Goal: Navigation & Orientation: Find specific page/section

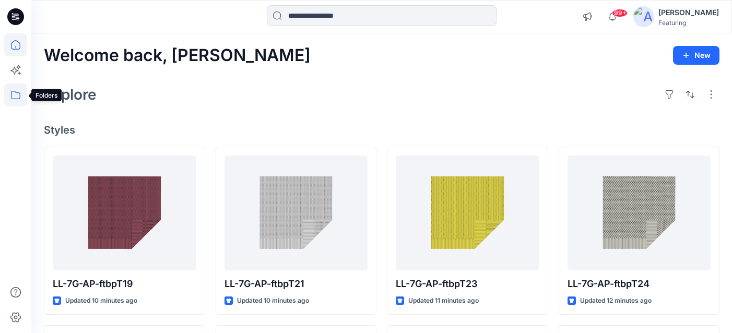
click at [14, 96] on icon at bounding box center [15, 95] width 23 height 23
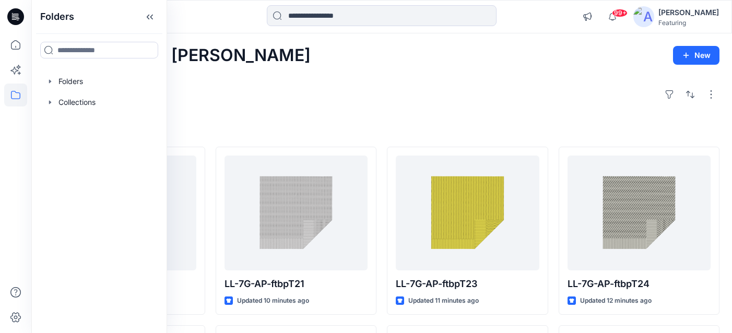
click at [77, 85] on div at bounding box center [99, 81] width 119 height 21
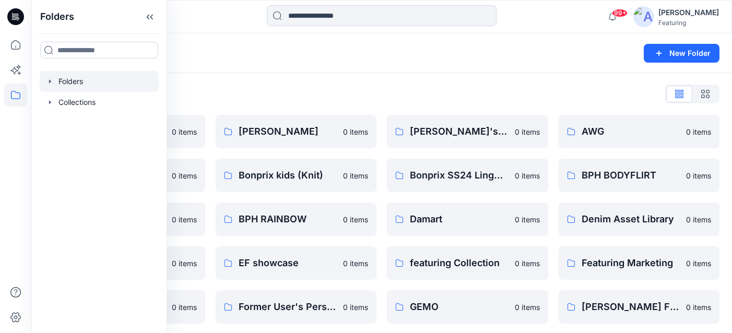
click at [226, 49] on div "Folders" at bounding box center [341, 53] width 594 height 15
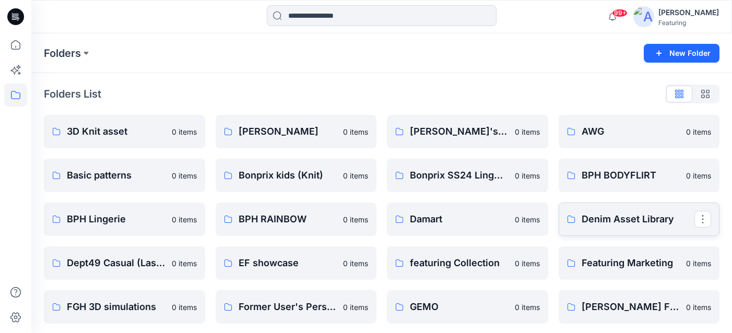
click at [601, 215] on p "Denim Asset Library" at bounding box center [637, 219] width 113 height 15
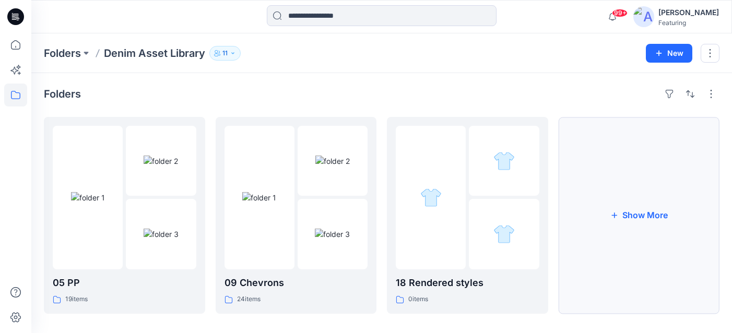
click at [619, 191] on button "Show More" at bounding box center [638, 215] width 161 height 197
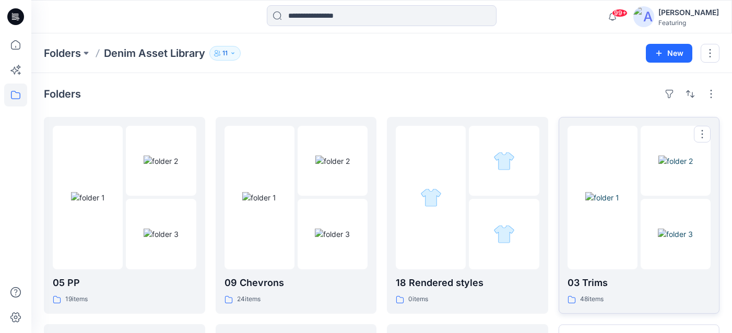
click at [592, 286] on p "03 Trims" at bounding box center [639, 283] width 144 height 15
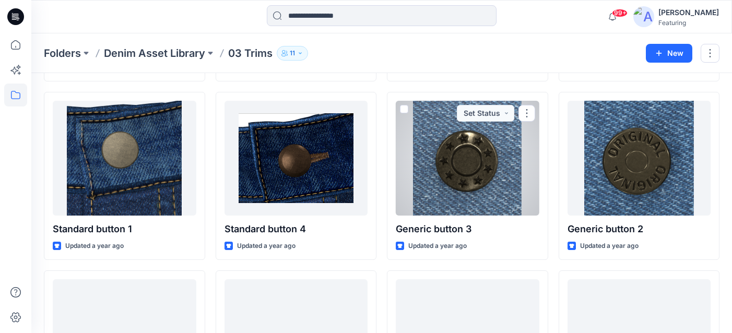
scroll to position [201, 0]
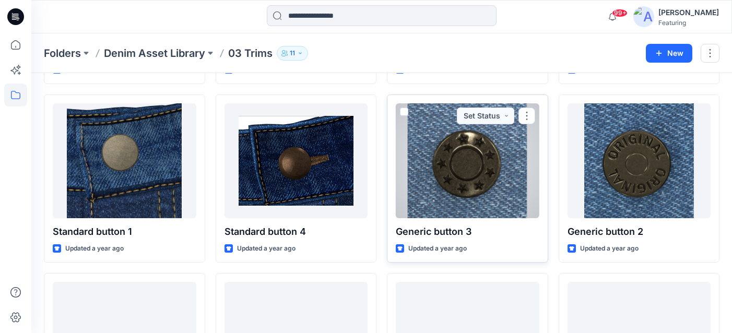
click at [488, 154] on div at bounding box center [468, 160] width 144 height 115
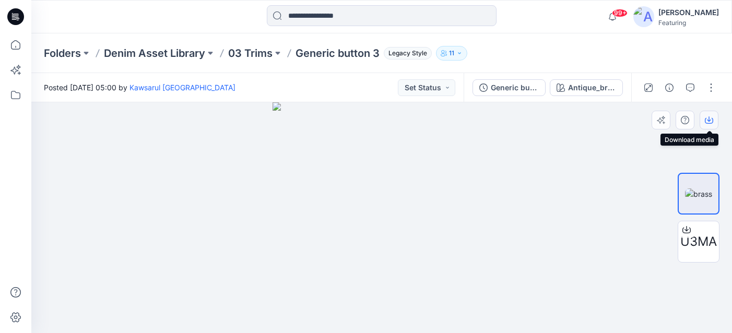
click at [708, 118] on icon "button" at bounding box center [709, 118] width 4 height 5
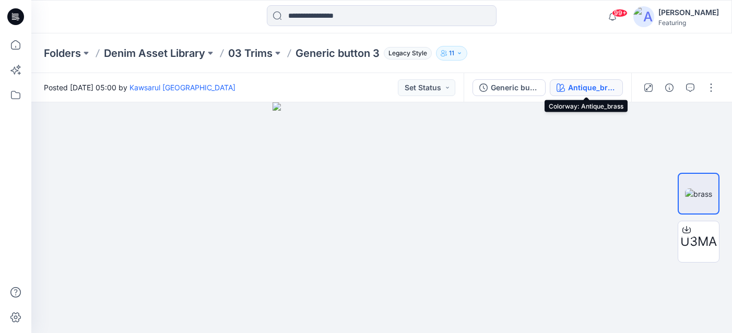
click at [602, 91] on div "Antique_brass" at bounding box center [592, 87] width 48 height 11
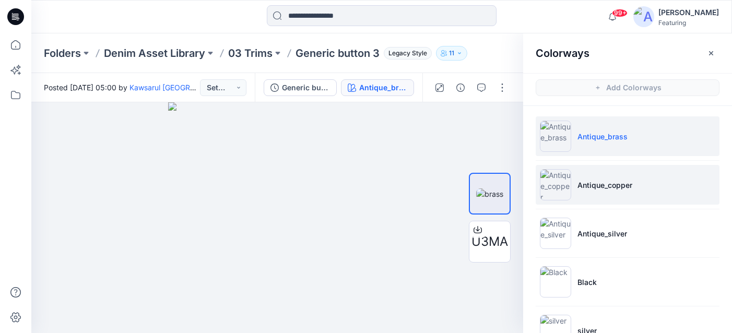
click at [615, 195] on li "Antique_copper" at bounding box center [628, 185] width 184 height 40
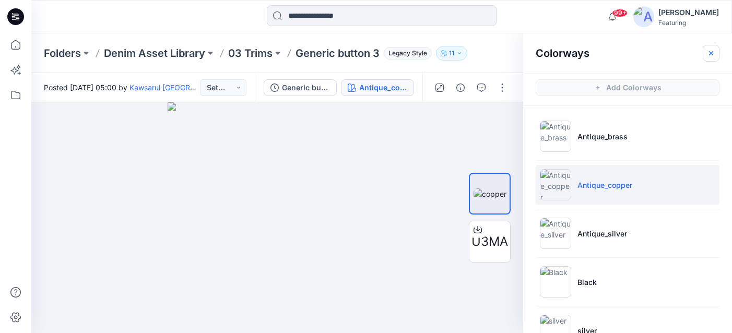
click at [711, 56] on icon "button" at bounding box center [711, 53] width 8 height 8
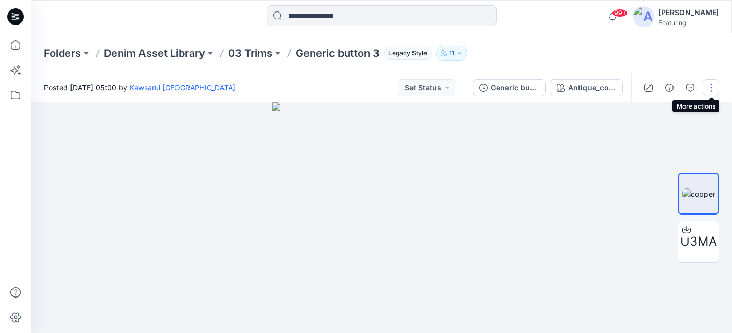
click at [712, 91] on button "button" at bounding box center [711, 87] width 17 height 17
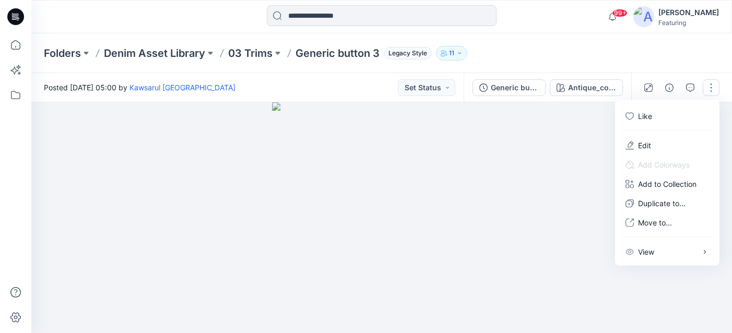
click at [712, 91] on button "button" at bounding box center [711, 87] width 17 height 17
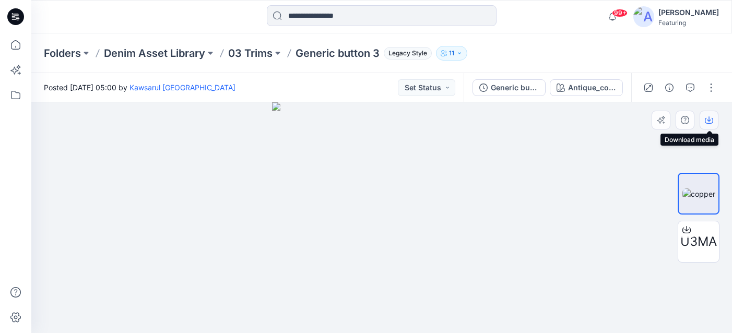
click at [707, 117] on icon "button" at bounding box center [709, 120] width 8 height 8
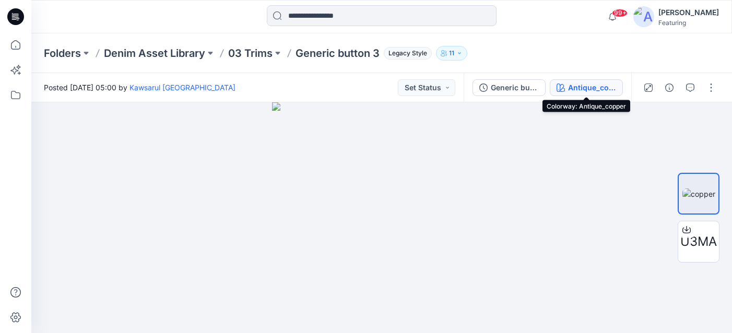
click at [609, 88] on div "Antique_copper" at bounding box center [592, 87] width 48 height 11
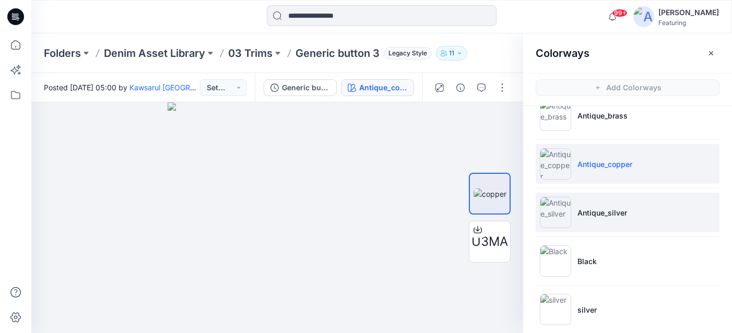
scroll to position [33, 0]
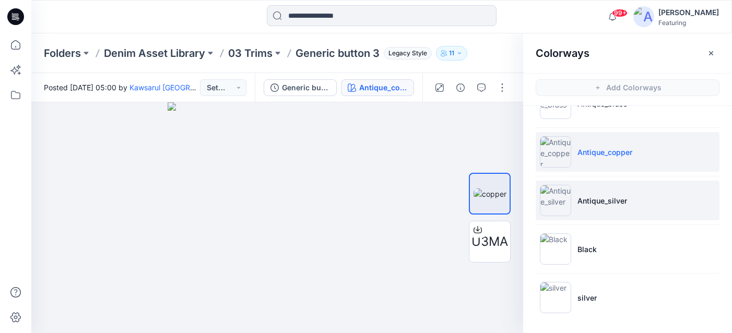
click at [596, 206] on li "Antique_silver" at bounding box center [628, 201] width 184 height 40
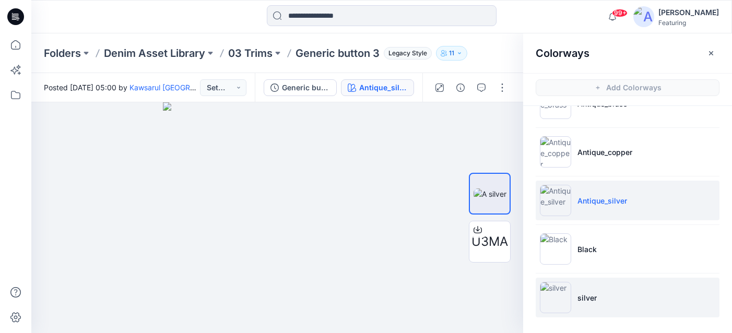
click at [608, 295] on li "silver" at bounding box center [628, 298] width 184 height 40
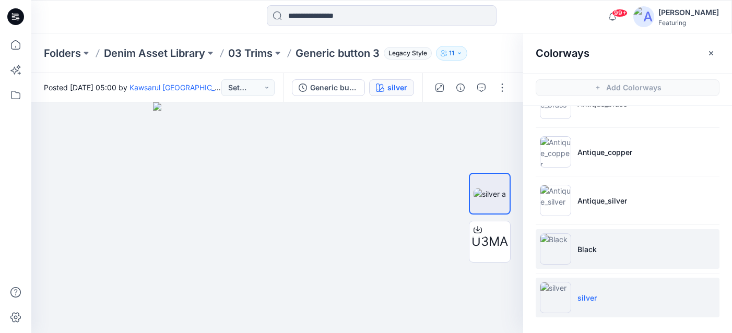
click at [605, 250] on li "Black" at bounding box center [628, 249] width 184 height 40
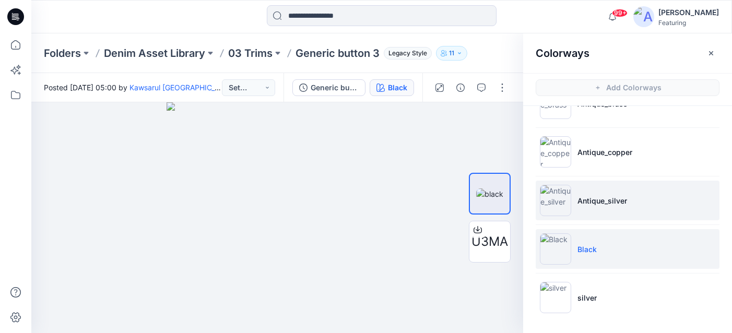
click at [595, 191] on li "Antique_silver" at bounding box center [628, 201] width 184 height 40
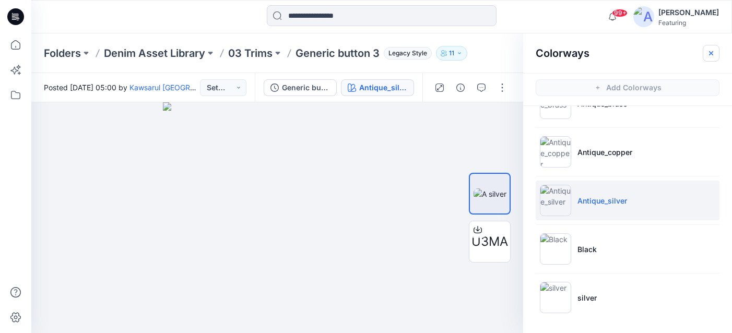
click at [714, 49] on icon "button" at bounding box center [711, 53] width 8 height 8
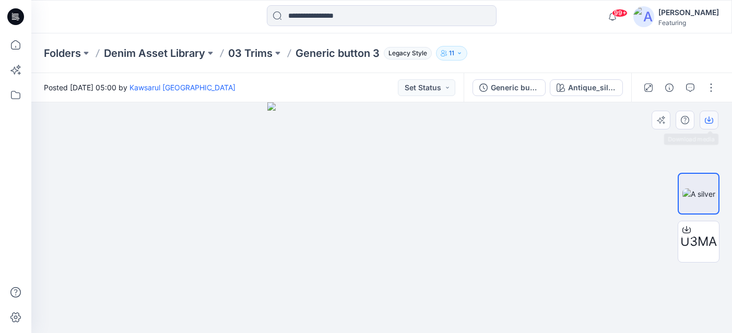
click at [709, 121] on icon "button" at bounding box center [709, 118] width 4 height 5
click at [620, 188] on div at bounding box center [381, 217] width 700 height 231
click at [185, 58] on p "Denim Asset Library" at bounding box center [154, 53] width 101 height 15
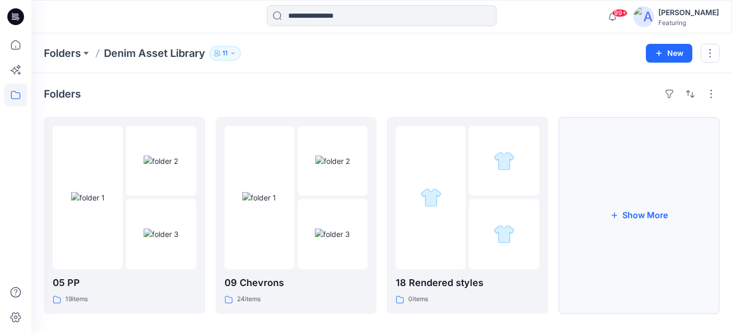
click at [596, 185] on button "Show More" at bounding box center [638, 215] width 161 height 197
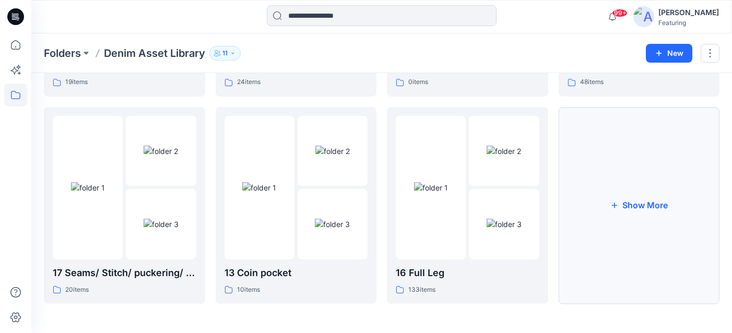
click at [664, 193] on button "Show More" at bounding box center [638, 205] width 161 height 197
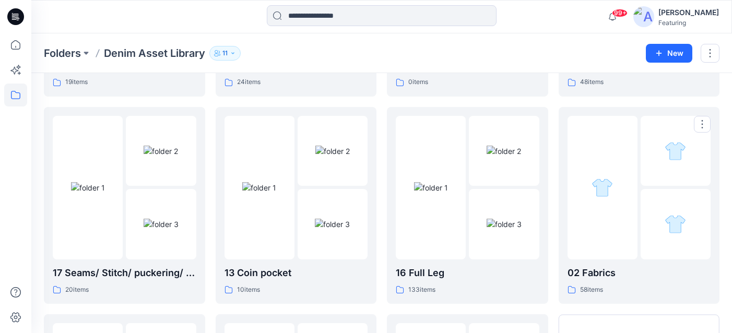
scroll to position [424, 0]
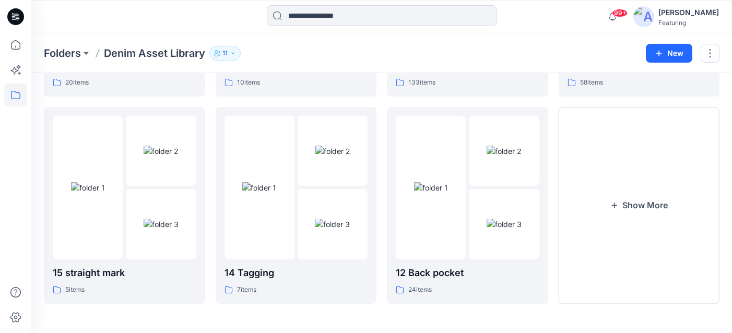
click at [664, 193] on button "Show More" at bounding box center [638, 205] width 161 height 197
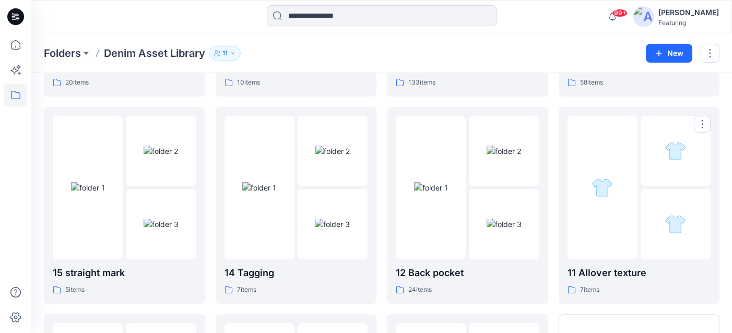
scroll to position [632, 0]
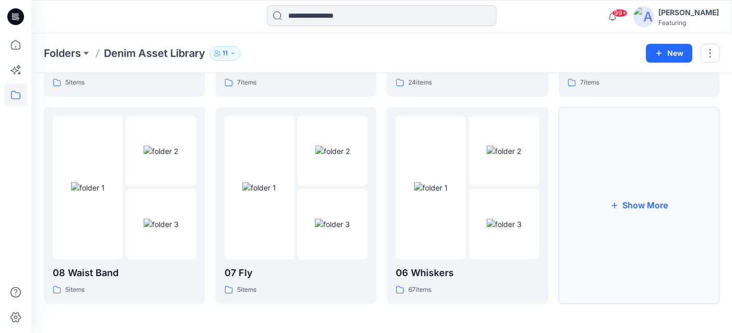
click at [637, 218] on button "Show More" at bounding box center [638, 205] width 161 height 197
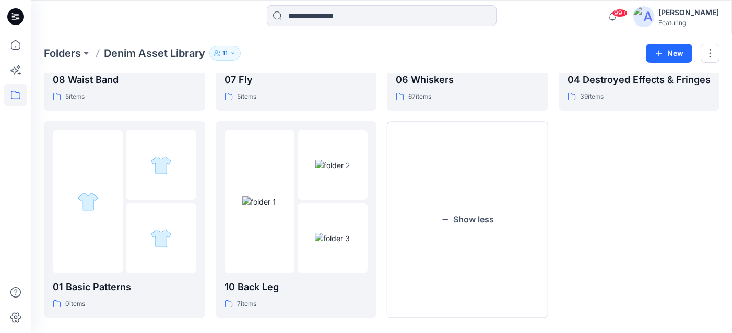
scroll to position [839, 0]
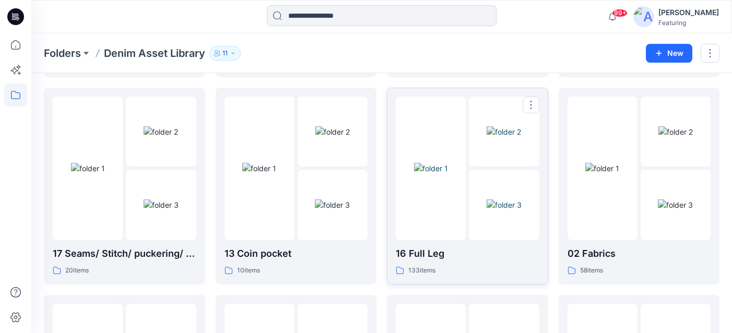
click at [486, 199] on img at bounding box center [503, 204] width 35 height 11
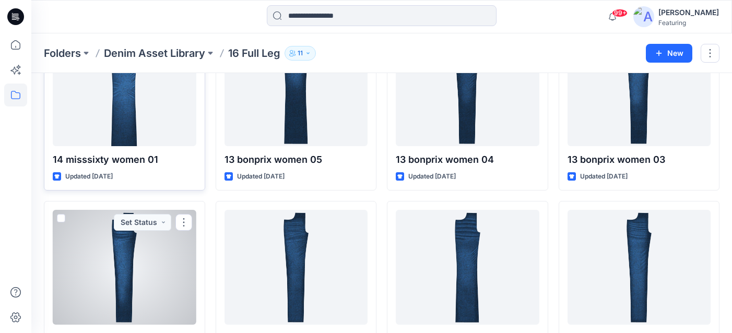
scroll to position [273, 0]
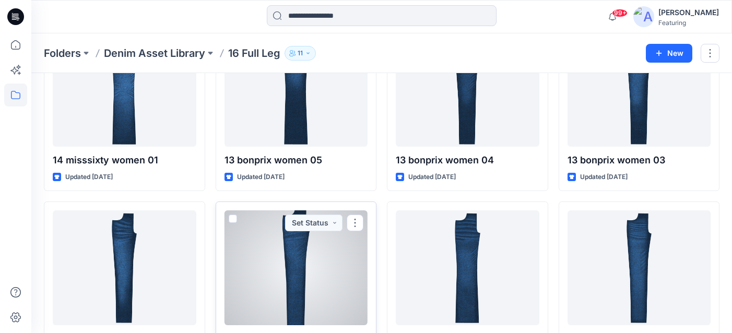
click at [279, 253] on div at bounding box center [296, 267] width 144 height 115
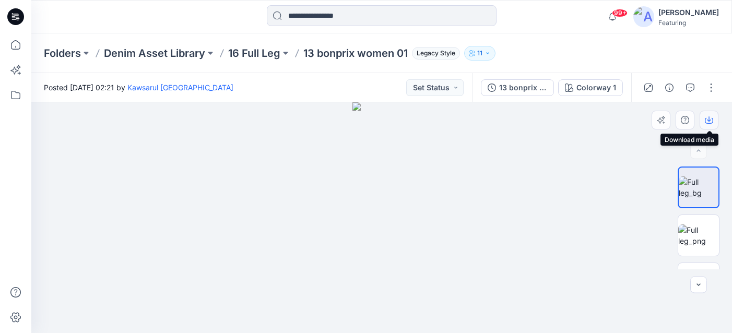
click at [711, 121] on icon "button" at bounding box center [709, 120] width 8 height 8
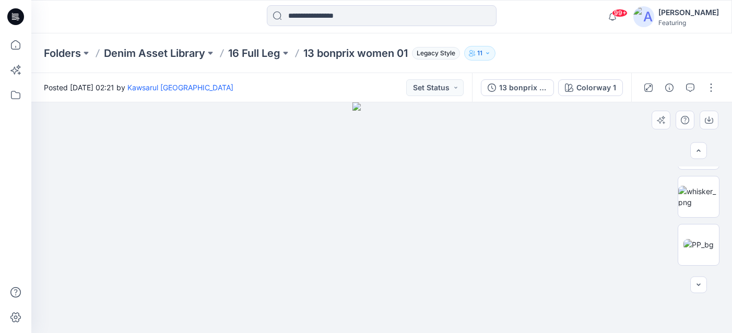
scroll to position [179, 0]
click at [691, 245] on img at bounding box center [698, 248] width 35 height 11
click at [711, 207] on img at bounding box center [698, 214] width 41 height 22
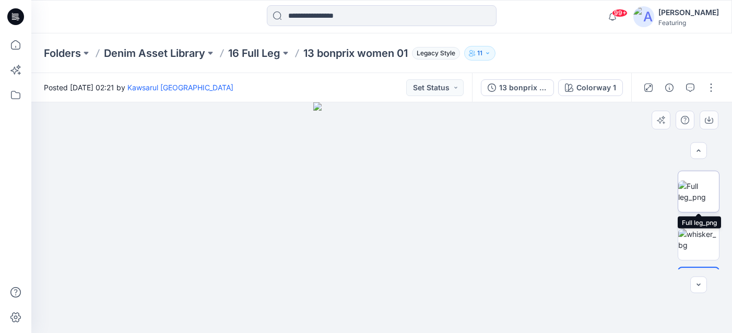
click at [704, 195] on img at bounding box center [698, 192] width 41 height 22
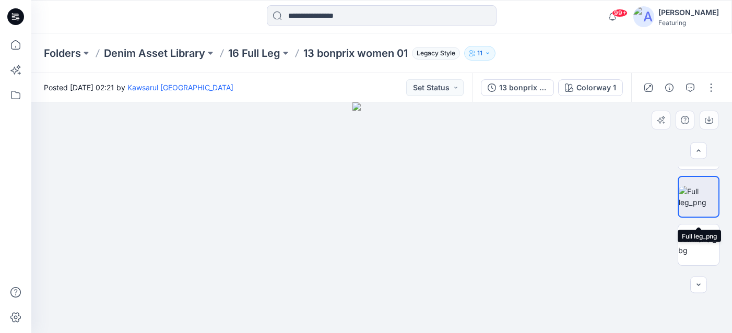
scroll to position [27, 0]
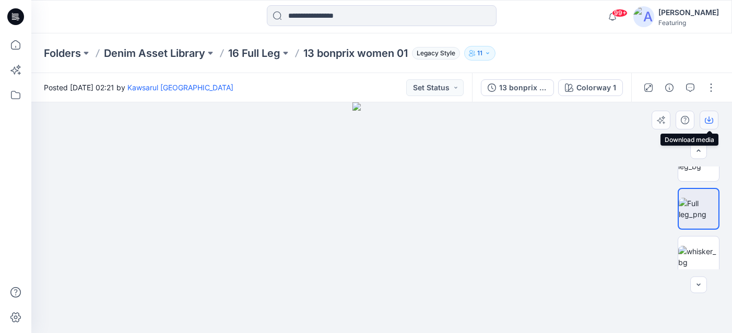
click at [711, 122] on icon "button" at bounding box center [709, 120] width 8 height 8
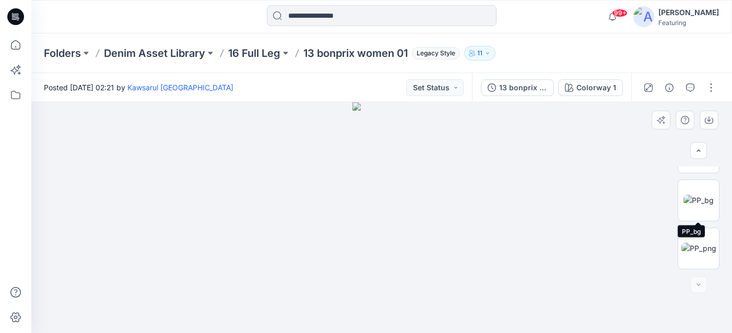
scroll to position [0, 0]
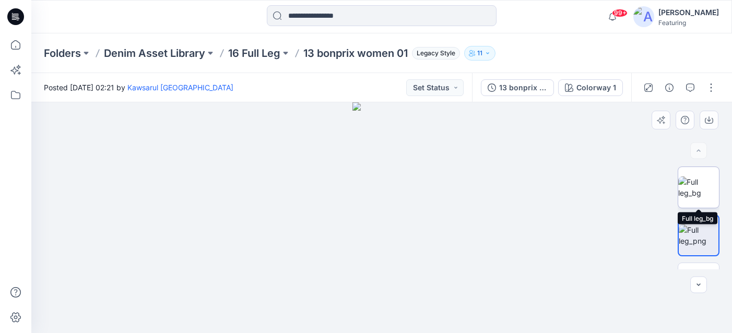
click at [707, 185] on img at bounding box center [698, 187] width 41 height 22
